Goal: Contribute content

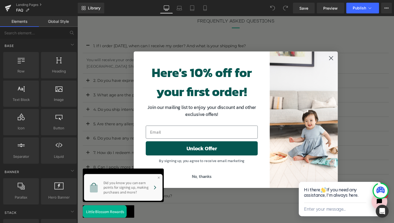
click at [337, 59] on circle "Close dialog" at bounding box center [337, 58] width 9 height 9
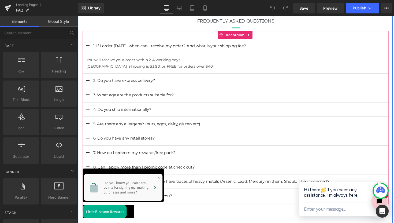
scroll to position [229, 0]
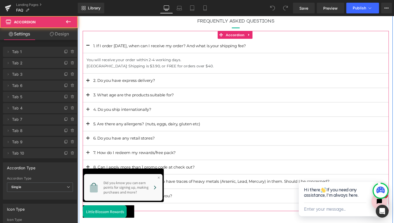
click at [88, 84] on span "Main content" at bounding box center [88, 84] width 0 height 0
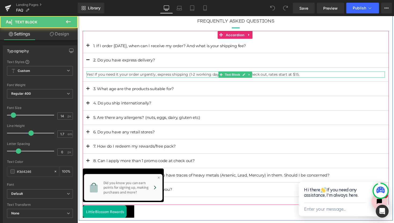
click at [141, 74] on p "Yes! If you need it your order urgently, express shipping (1-2 working days) is…" at bounding box center [239, 76] width 305 height 6
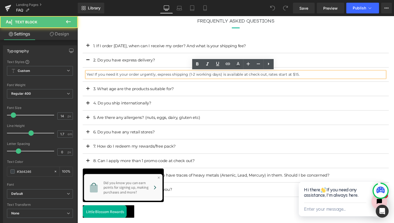
click at [142, 76] on p "Yes! If you need it your order urgently, express shipping (1-2 working days) is…" at bounding box center [239, 76] width 305 height 6
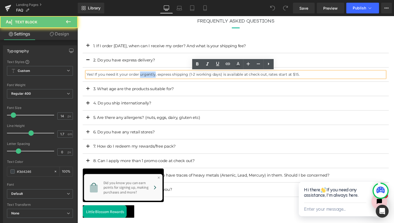
click at [142, 76] on p "Yes! If you need it your order urgently, express shipping (1-2 working days) is…" at bounding box center [239, 76] width 305 height 6
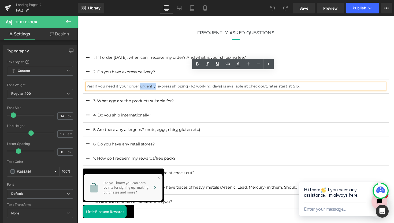
scroll to position [265, 0]
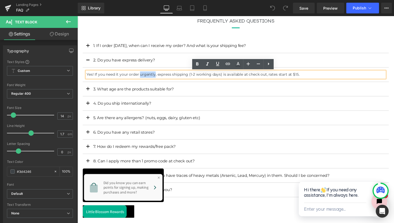
click at [94, 74] on p "Yes! If you need it your order urgently, express shipping (1-2 working days) is…" at bounding box center [239, 76] width 305 height 6
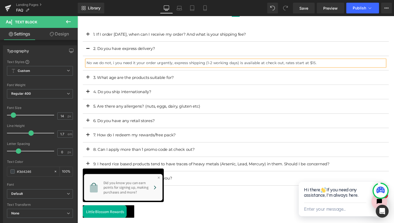
scroll to position [229, 0]
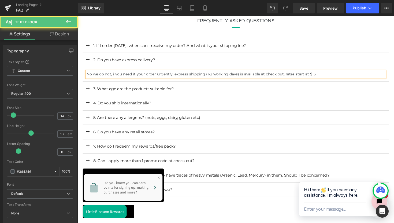
drag, startPoint x: 175, startPoint y: 77, endPoint x: 180, endPoint y: 83, distance: 7.8
click at [180, 83] on article "No we do not, i you need it your order urgently, express shipping (1-2 working …" at bounding box center [239, 76] width 313 height 15
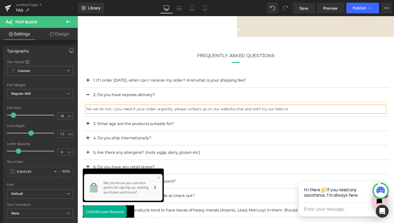
scroll to position [265, 0]
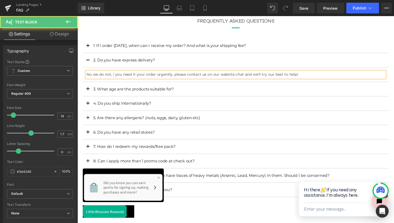
click at [113, 78] on p "No we do not, i you need it your order urgently, please contact us on our websi…" at bounding box center [239, 76] width 305 height 6
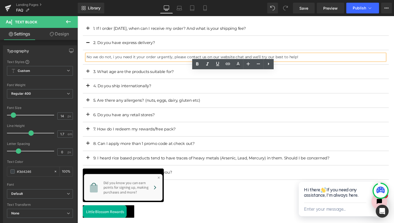
scroll to position [229, 0]
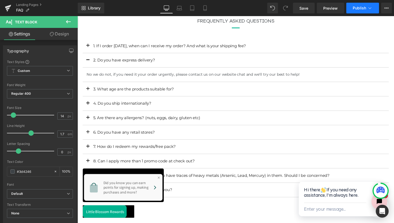
click at [363, 9] on span "Publish" at bounding box center [358, 8] width 13 height 4
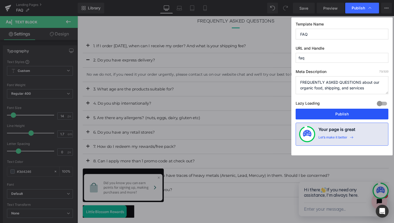
click at [336, 114] on button "Publish" at bounding box center [341, 113] width 93 height 11
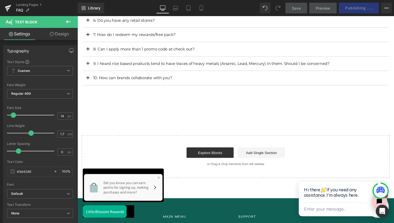
scroll to position [344, 0]
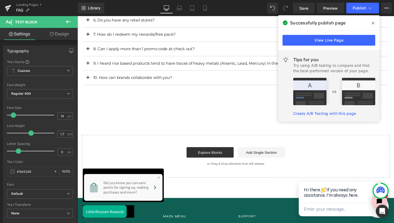
click at [373, 22] on icon at bounding box center [372, 23] width 3 height 4
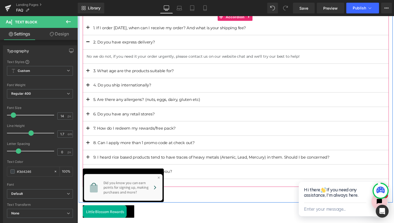
scroll to position [245, 0]
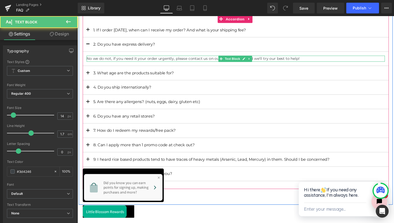
click at [139, 61] on p "No we do not, if you need it your order urgently, please contact us on our webs…" at bounding box center [239, 60] width 305 height 6
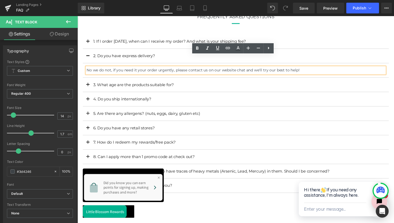
scroll to position [281, 0]
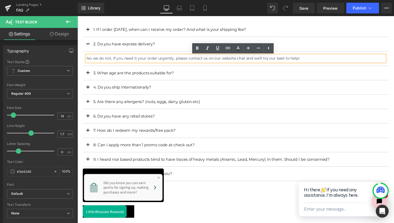
click at [141, 60] on p "No we do not, if you need it your order urgently, please contact us on our webs…" at bounding box center [239, 59] width 305 height 6
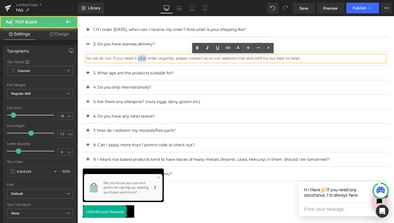
click at [141, 60] on p "No we do not, if you need it your order urgently, please contact us on our webs…" at bounding box center [239, 59] width 305 height 6
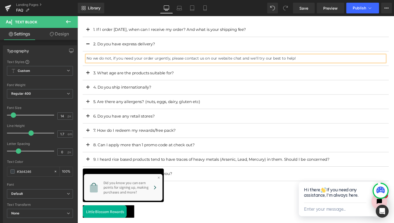
click at [303, 58] on p "No we do not, if you need your order urgently, please contact us on our website…" at bounding box center [239, 59] width 305 height 6
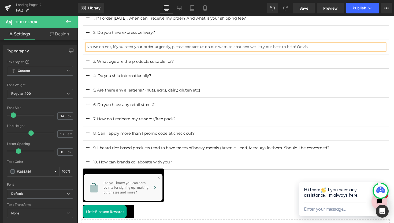
scroll to position [245, 0]
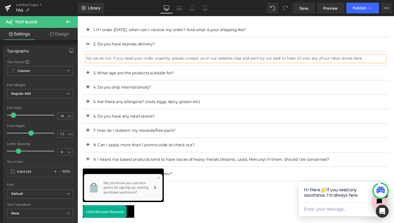
click at [361, 59] on p "No we do not, if you need your order urgently, please contact us on our website…" at bounding box center [239, 59] width 305 height 6
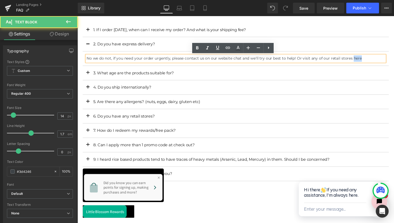
click at [361, 59] on p "No we do not, if you need your order urgently, please contact us on our website…" at bounding box center [239, 59] width 305 height 6
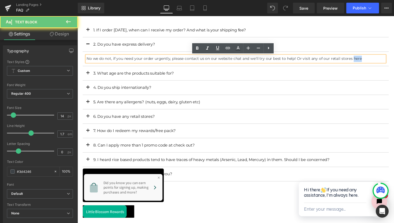
scroll to position [245, 0]
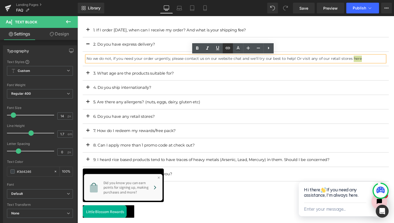
click at [229, 47] on icon at bounding box center [227, 48] width 6 height 6
click at [311, 68] on input "text" at bounding box center [323, 68] width 82 height 13
paste input "[URL][DOMAIN_NAME]"
type input "[URL][DOMAIN_NAME]"
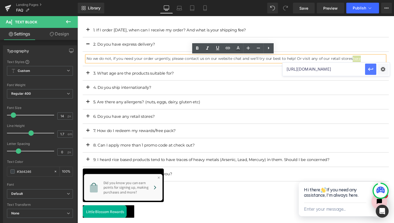
click at [369, 70] on icon "button" at bounding box center [370, 68] width 5 height 3
click at [370, 61] on p "No we do not, if you need your order urgently, please contact us on our website…" at bounding box center [239, 60] width 305 height 6
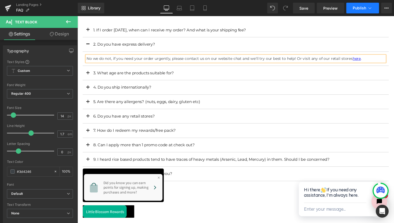
click at [357, 9] on span "Publish" at bounding box center [358, 8] width 13 height 4
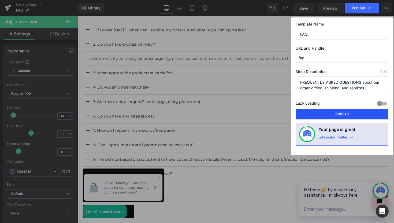
click at [332, 110] on button "Publish" at bounding box center [341, 113] width 93 height 11
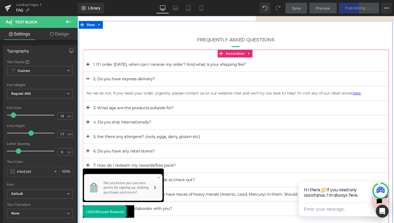
scroll to position [281, 0]
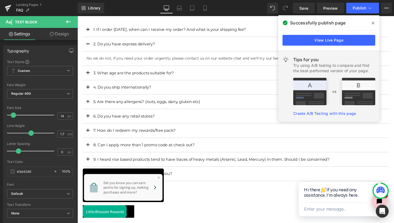
click at [373, 23] on icon at bounding box center [372, 23] width 3 height 4
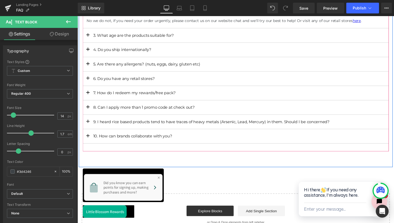
scroll to position [252, 0]
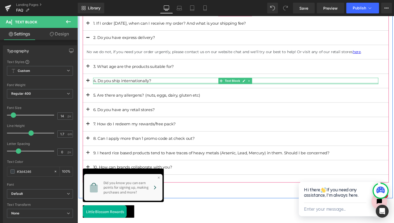
click at [159, 85] on div "Main content" at bounding box center [239, 84] width 292 height 1
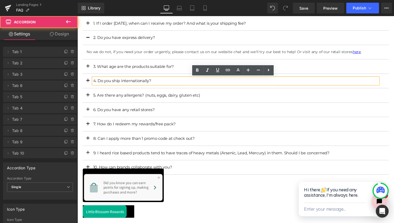
click at [88, 82] on button "Main content" at bounding box center [88, 82] width 11 height 14
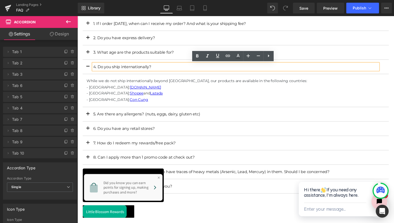
scroll to position [252, 0]
